Goal: Information Seeking & Learning: Learn about a topic

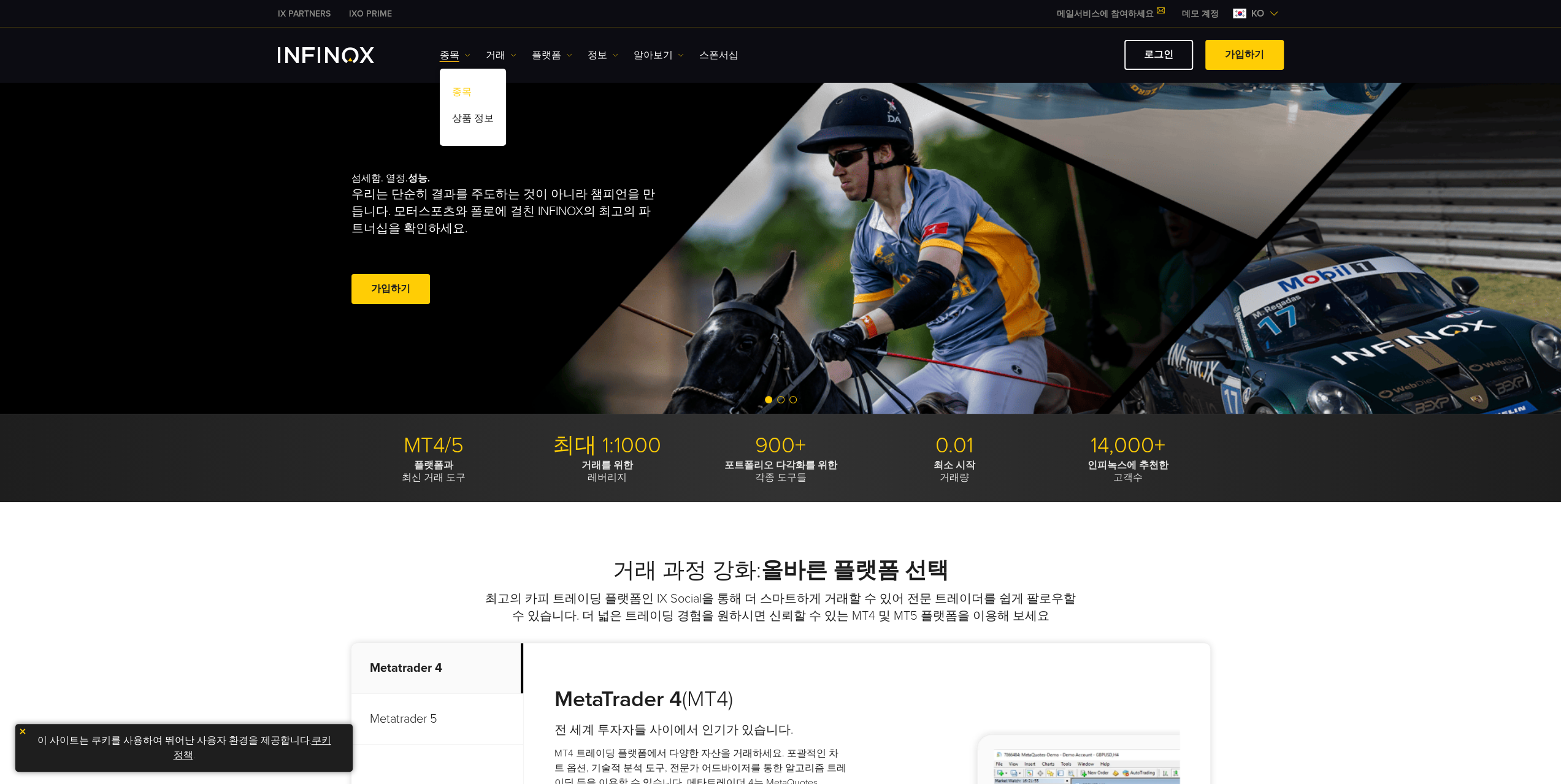
click at [460, 93] on link "종목" at bounding box center [472, 94] width 66 height 26
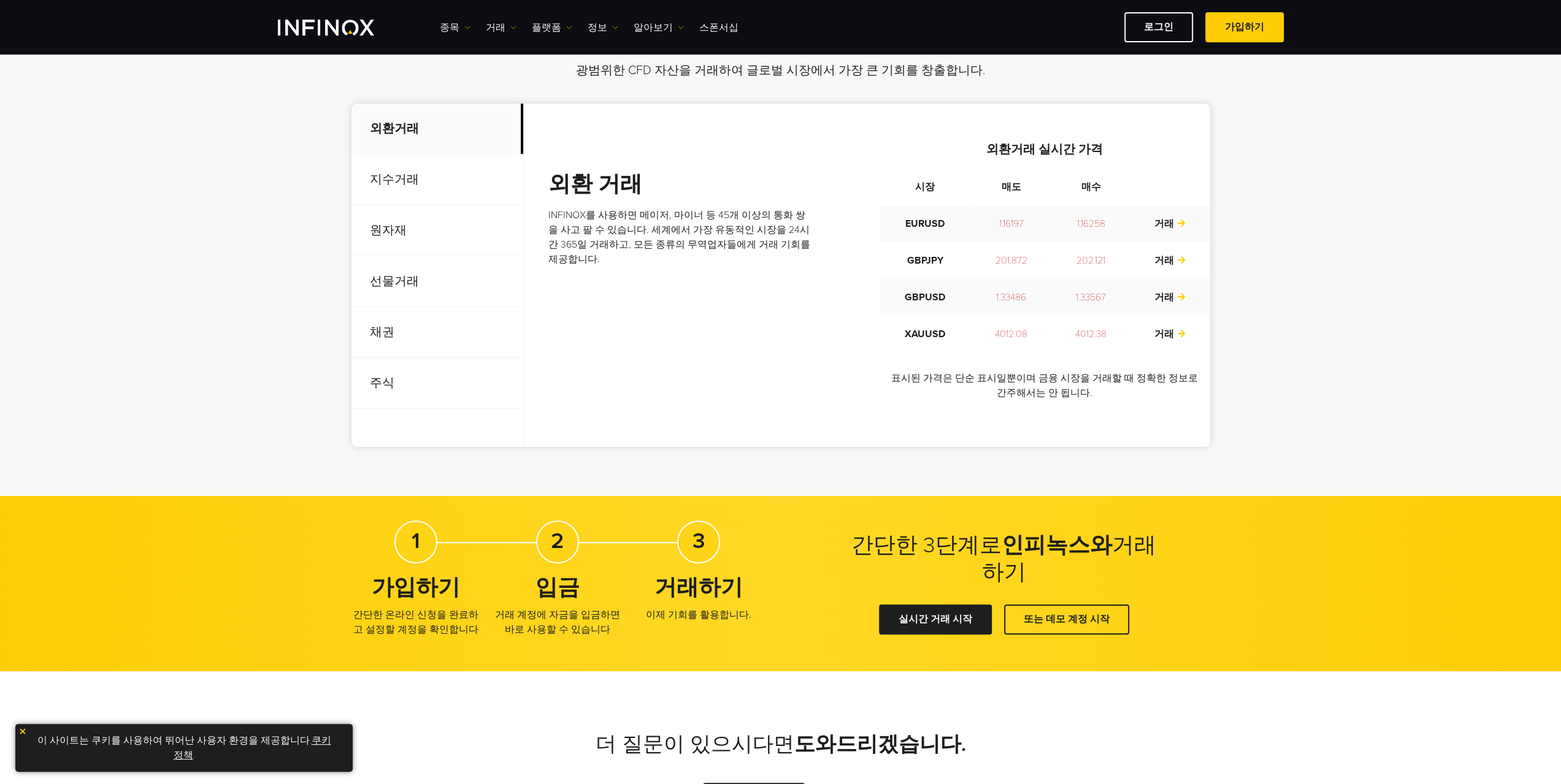
click at [407, 183] on p "지수거래" at bounding box center [437, 180] width 172 height 51
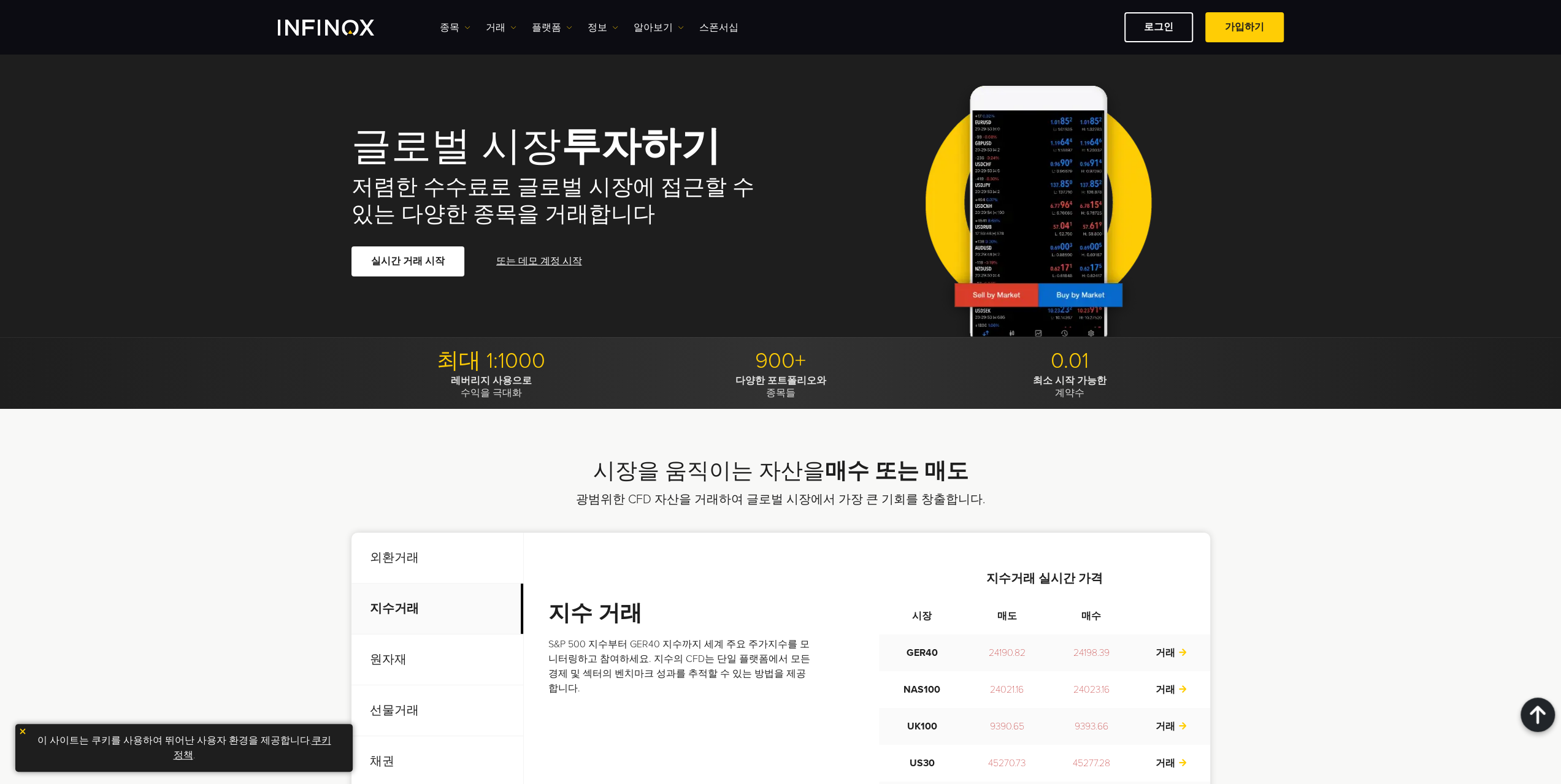
drag, startPoint x: 953, startPoint y: 535, endPoint x: 987, endPoint y: 79, distance: 457.3
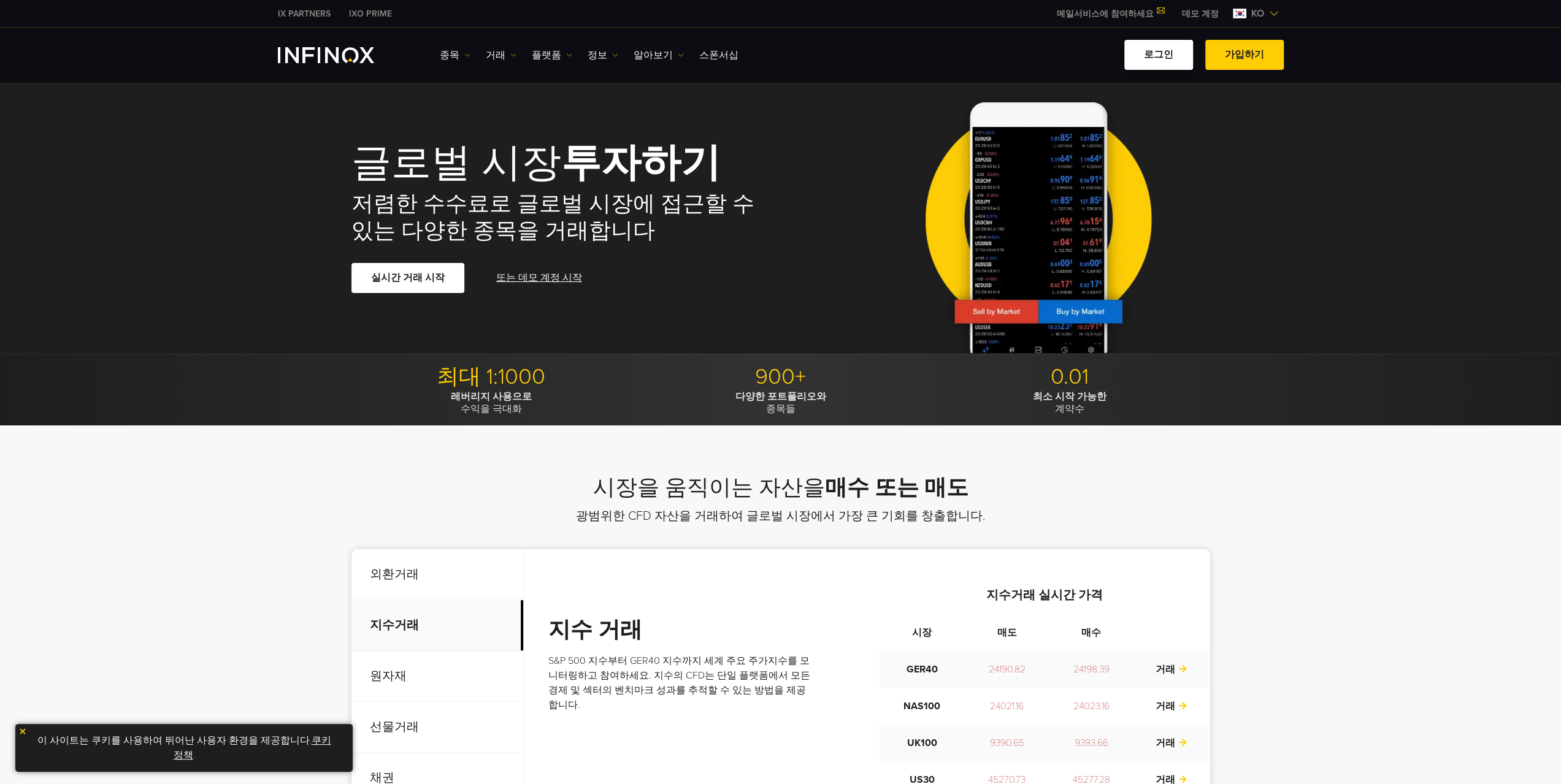
click at [1159, 62] on link "로그인" at bounding box center [1158, 55] width 69 height 30
